Goal: Check status: Check status

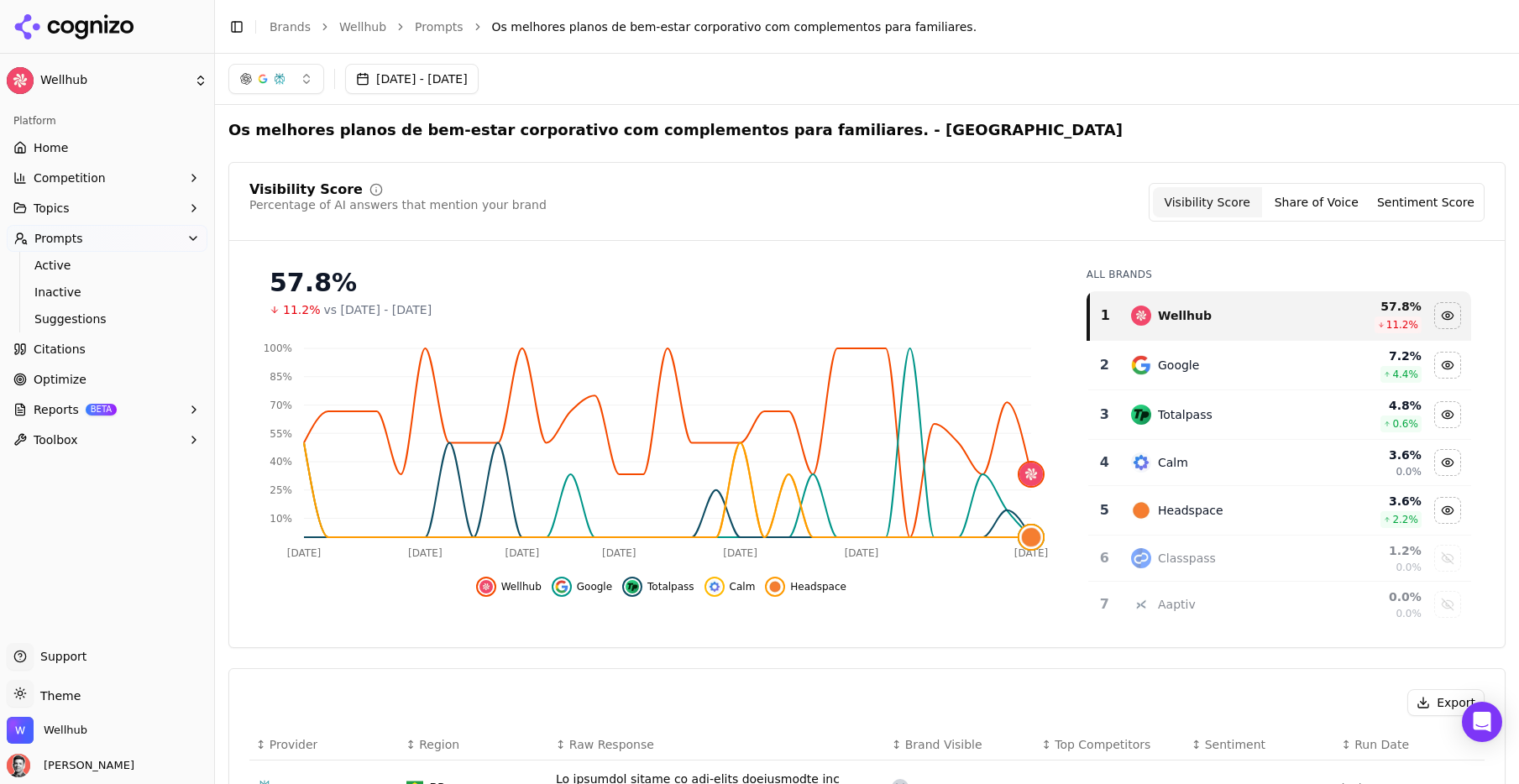
click at [478, 76] on button "[DATE] - [DATE]" at bounding box center [411, 78] width 133 height 30
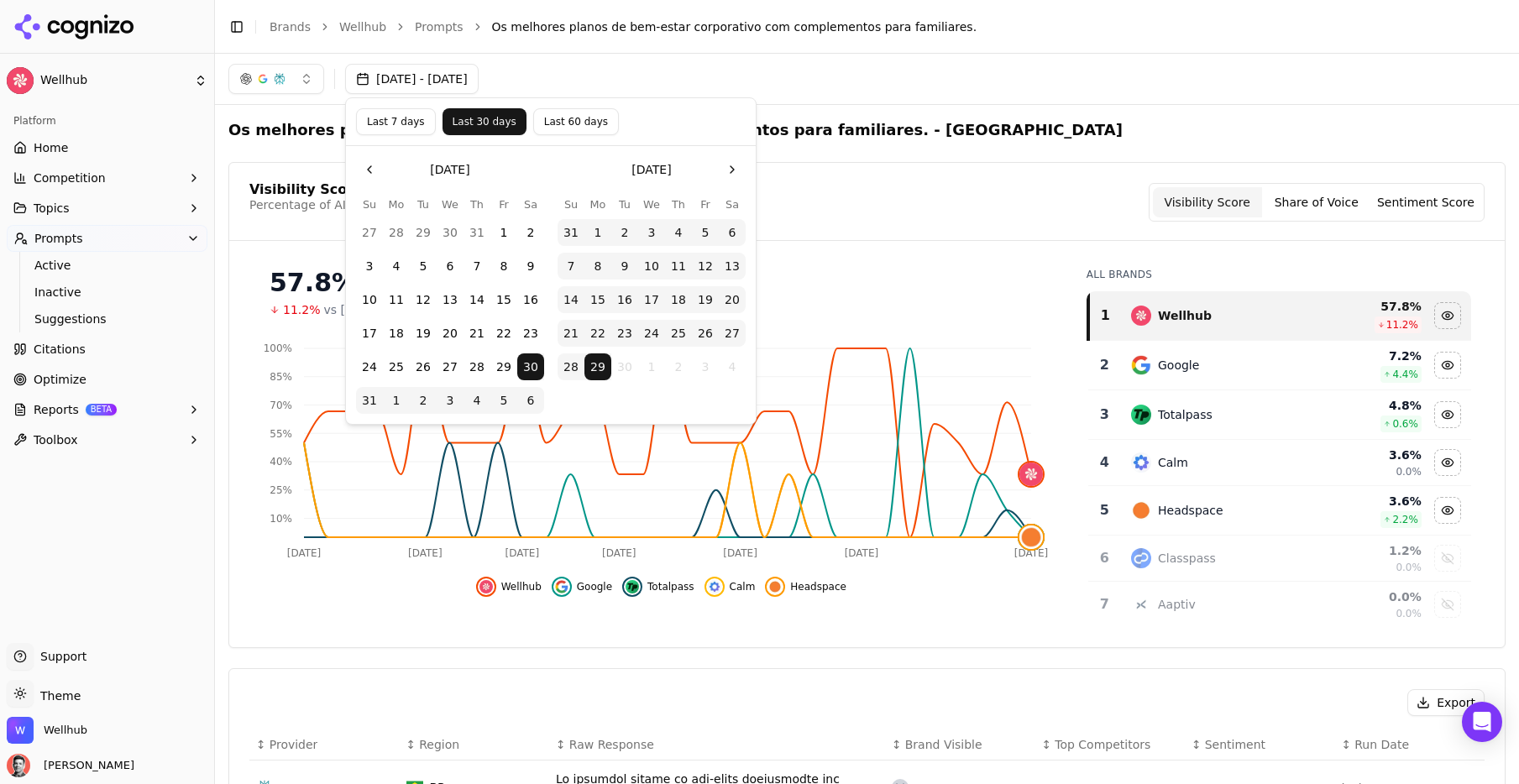
click at [395, 116] on button "Last 7 days" at bounding box center [396, 122] width 80 height 27
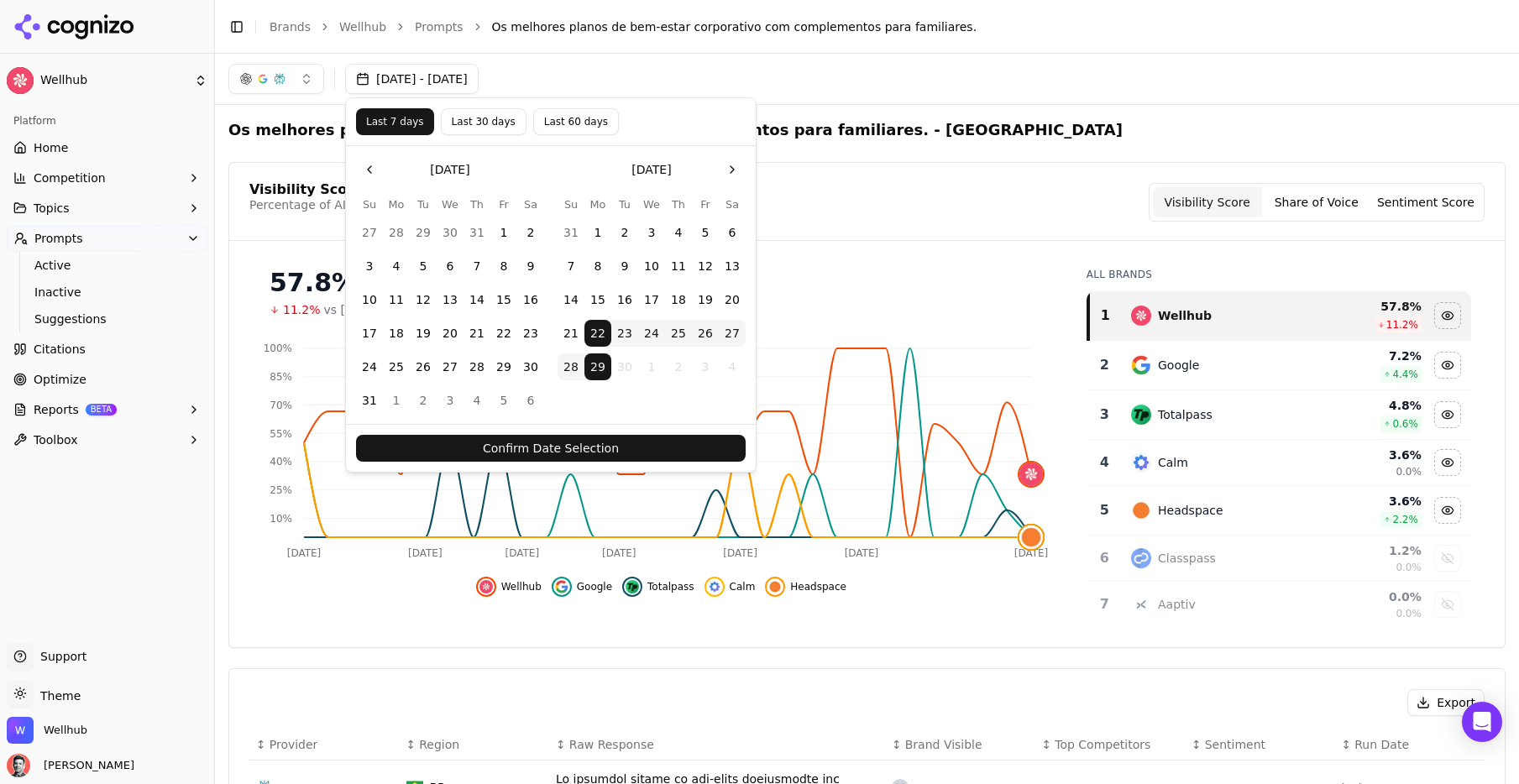
click at [543, 450] on button "Confirm Date Selection" at bounding box center [550, 448] width 390 height 27
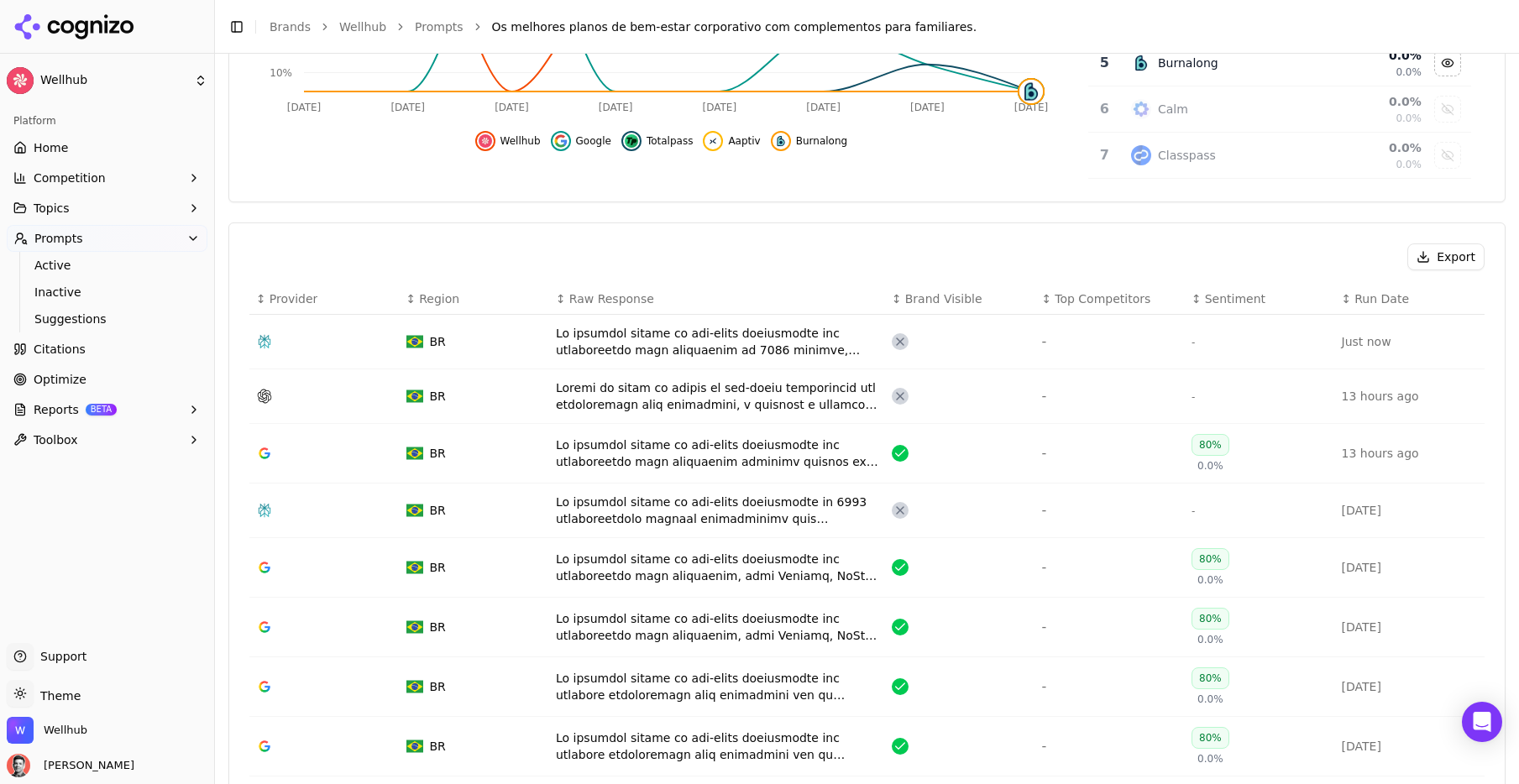
scroll to position [456, 0]
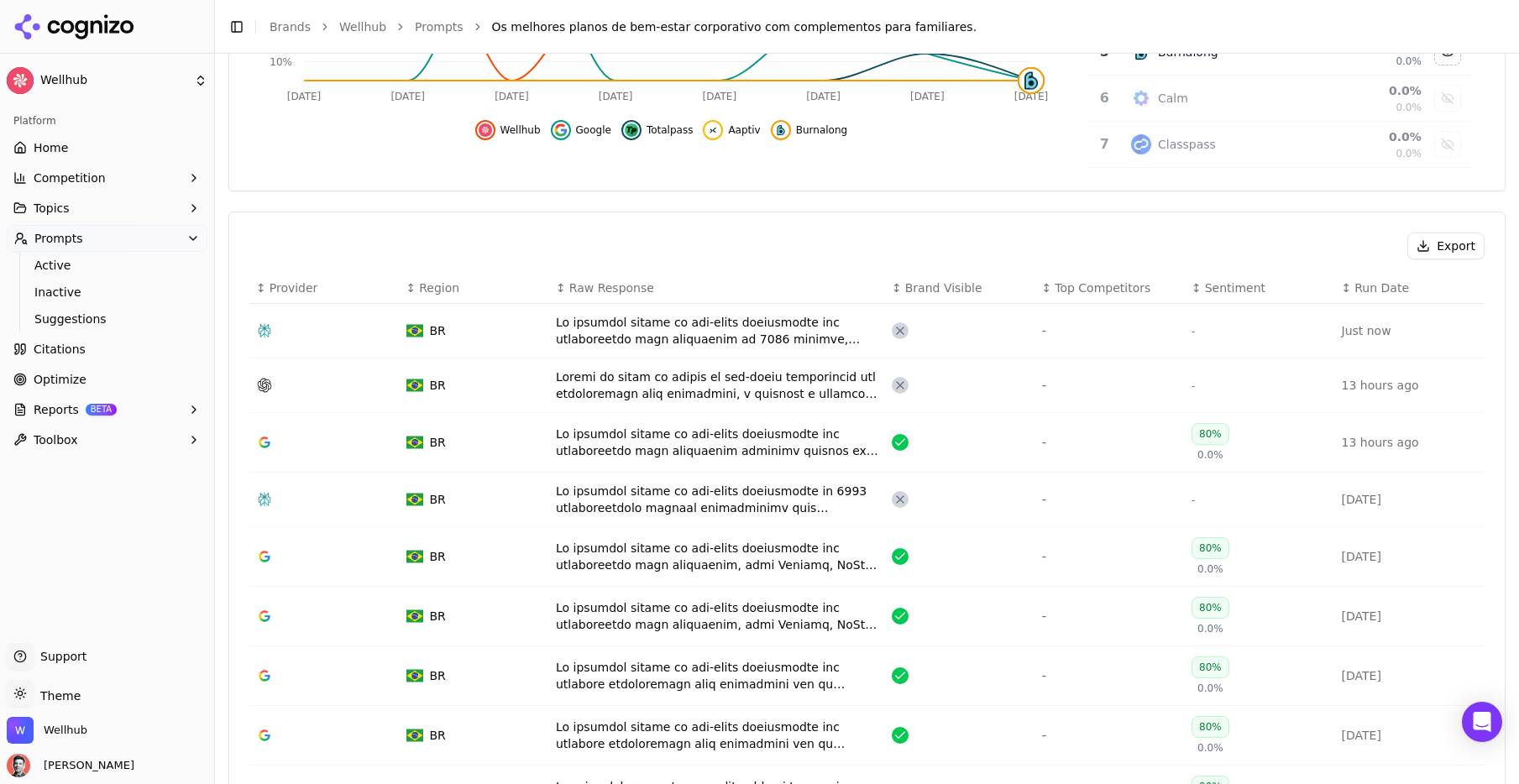
click at [752, 334] on div "Data table" at bounding box center [716, 330] width 322 height 34
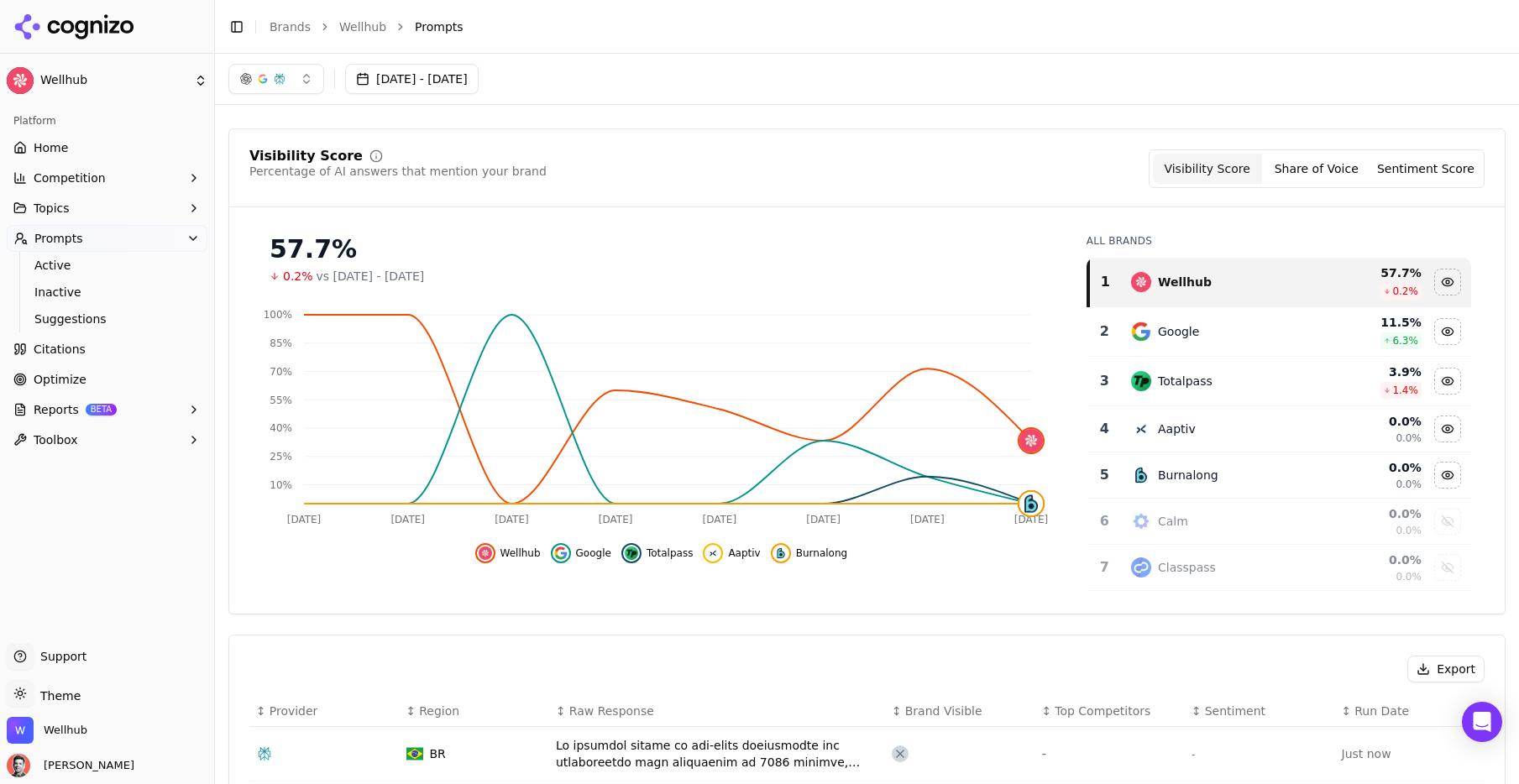
scroll to position [528, 0]
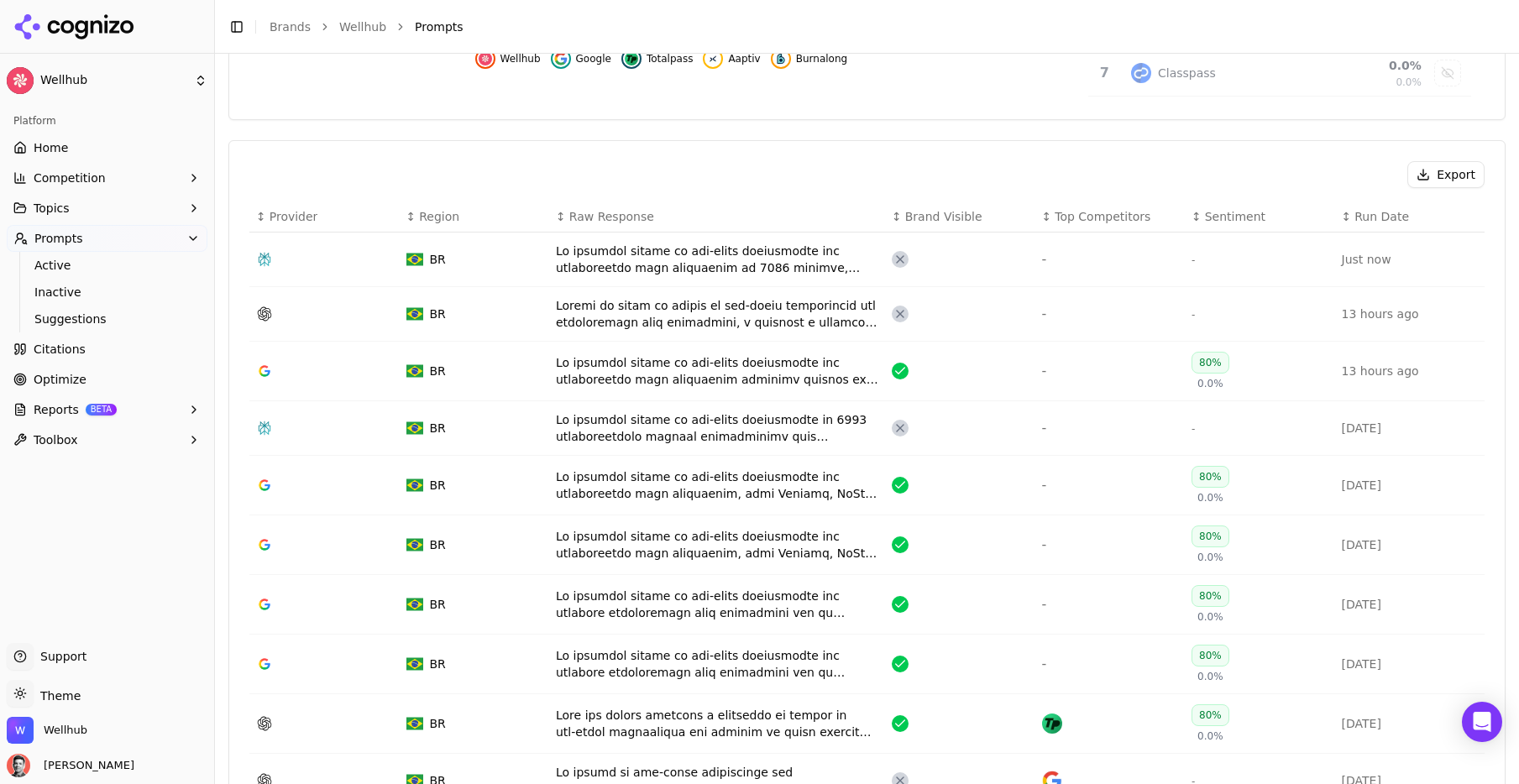
click at [795, 376] on div "Data table" at bounding box center [716, 370] width 322 height 34
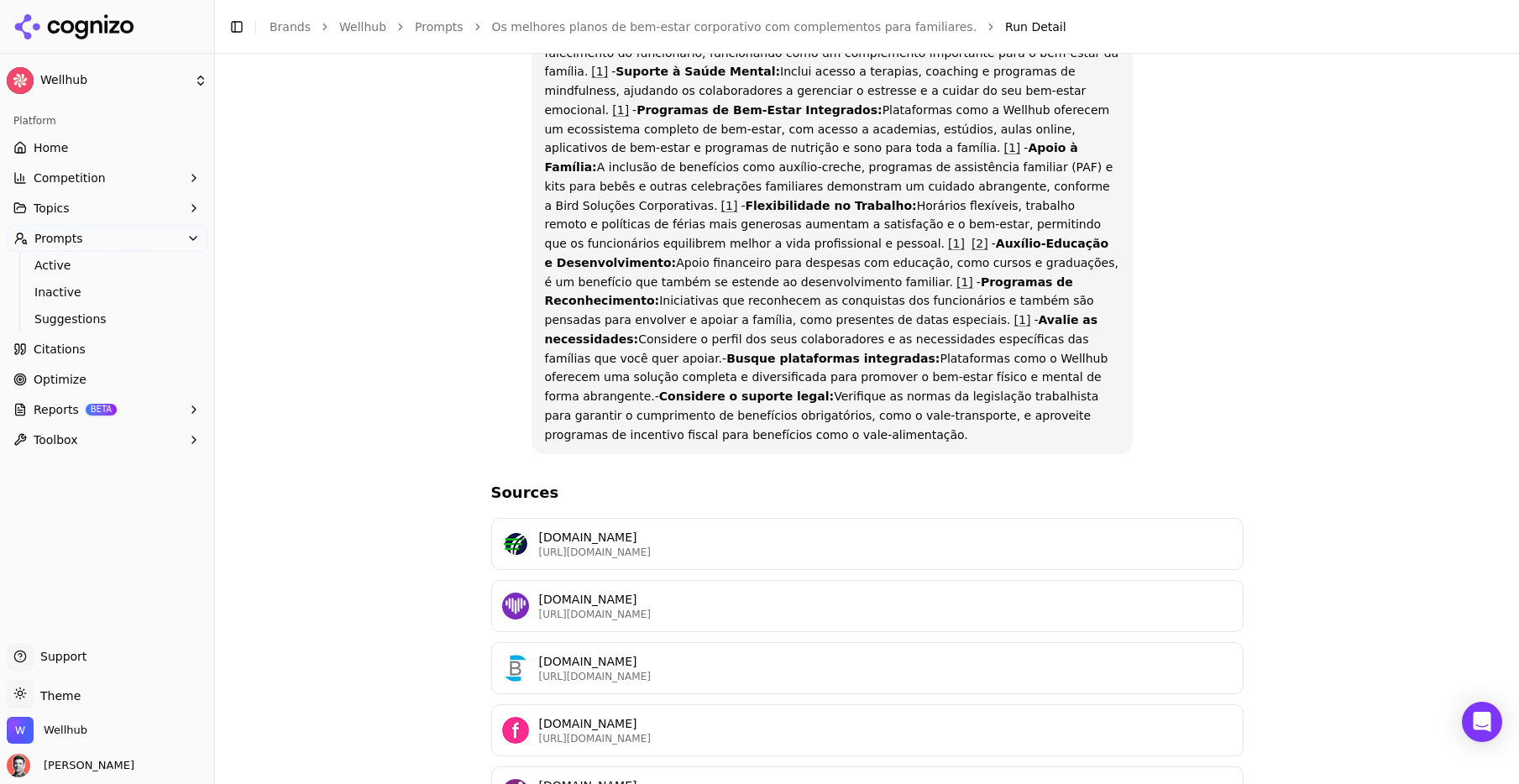
scroll to position [661, 0]
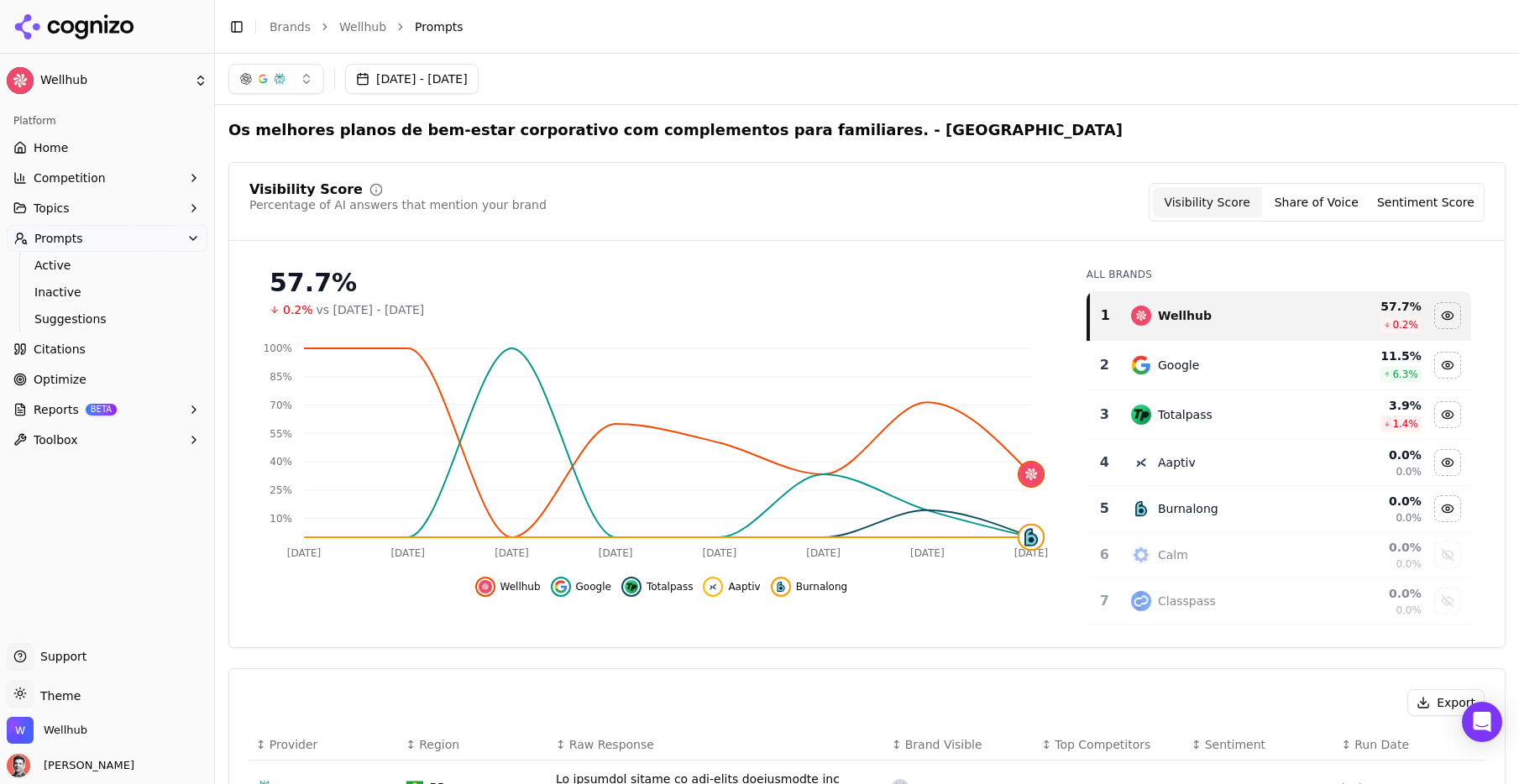
click at [355, 28] on link "Wellhub" at bounding box center [363, 26] width 47 height 17
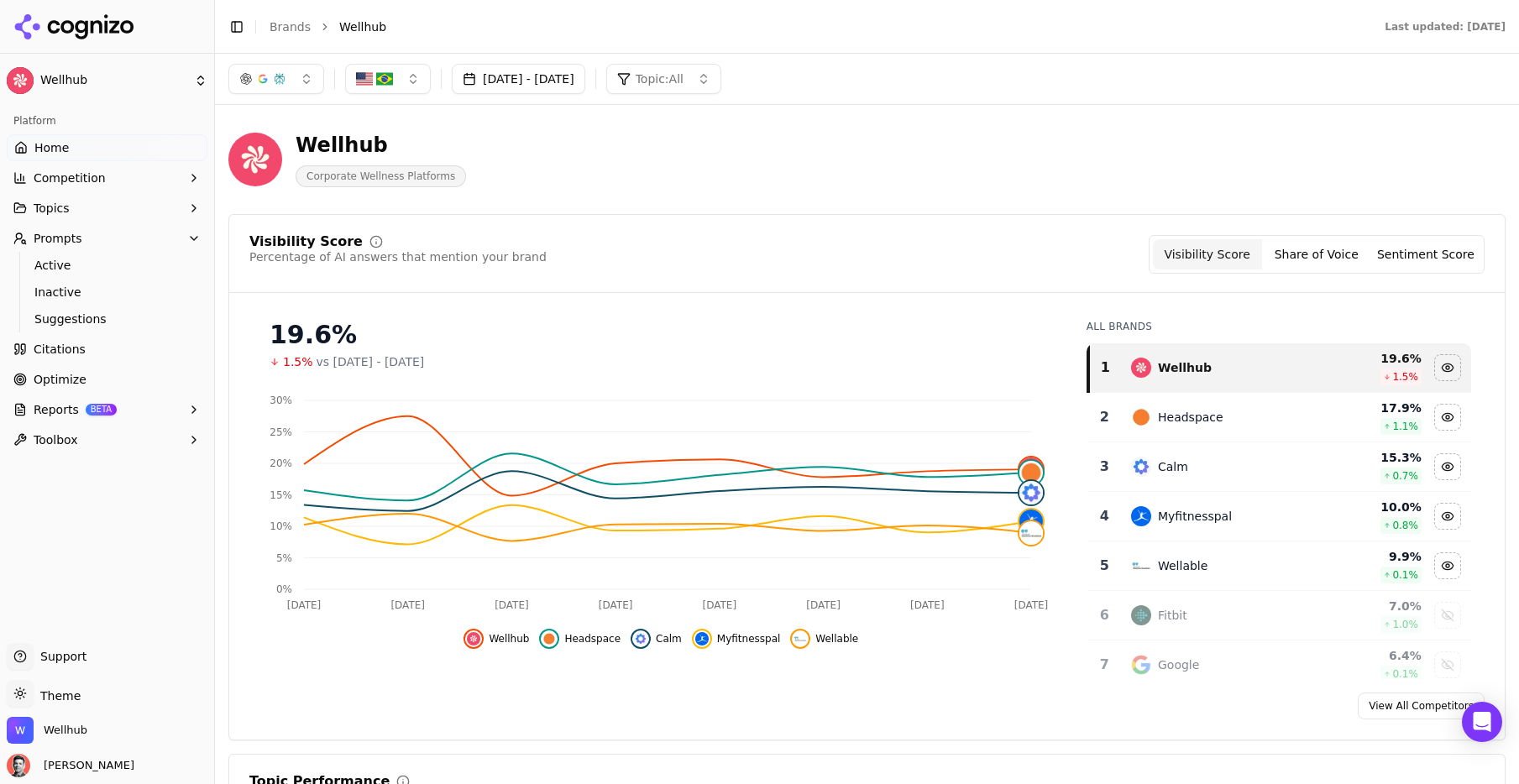
click at [1218, 431] on td "Headspace" at bounding box center [1220, 417] width 198 height 50
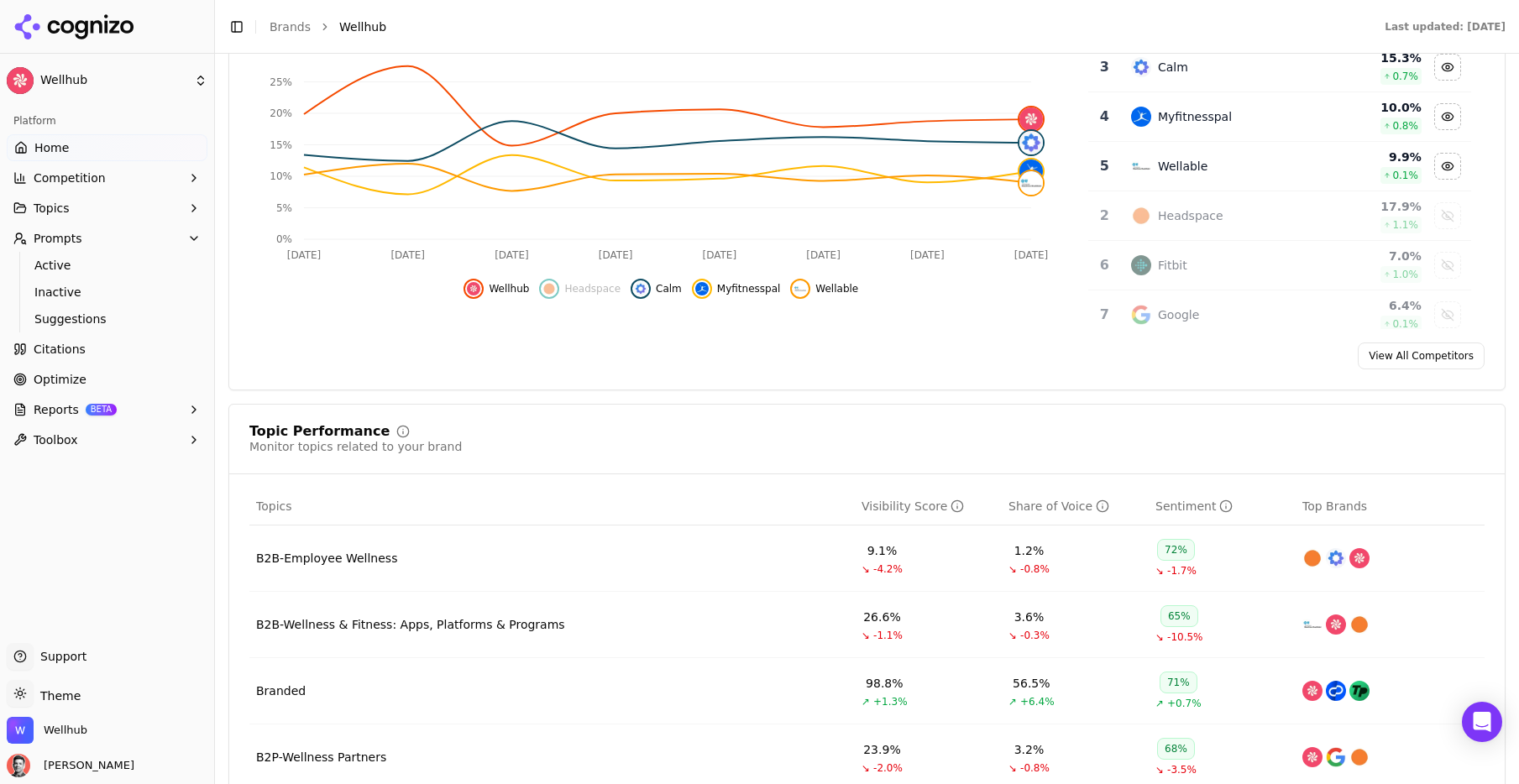
scroll to position [436, 0]
